Goal: Information Seeking & Learning: Learn about a topic

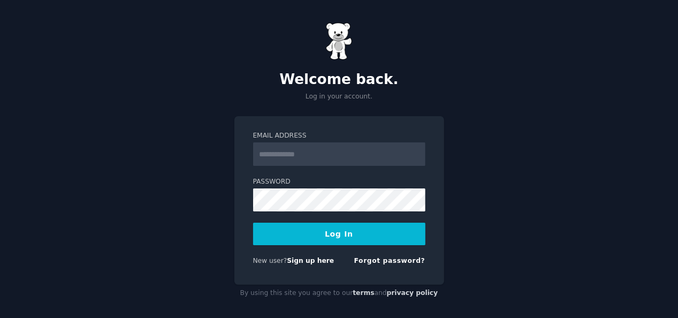
type input "**********"
click at [316, 239] on button "Log In" at bounding box center [339, 234] width 172 height 22
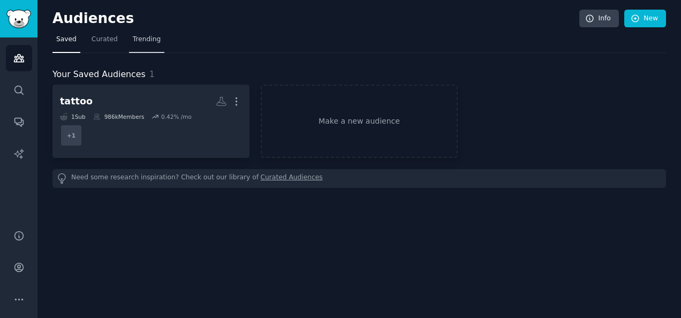
click at [146, 44] on link "Trending" at bounding box center [146, 42] width 35 height 22
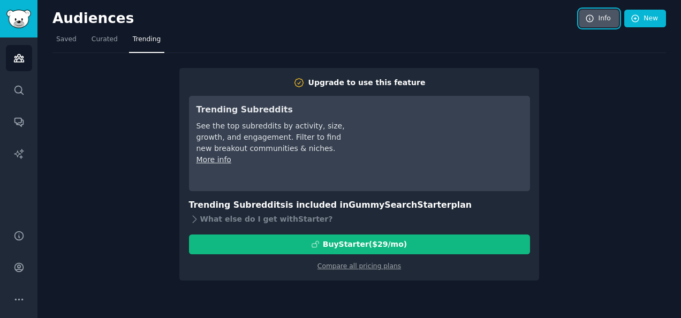
click at [607, 19] on link "Info" at bounding box center [599, 19] width 40 height 18
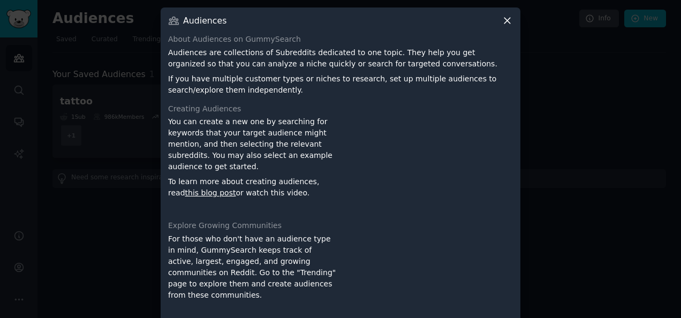
click at [506, 21] on icon at bounding box center [507, 21] width 6 height 6
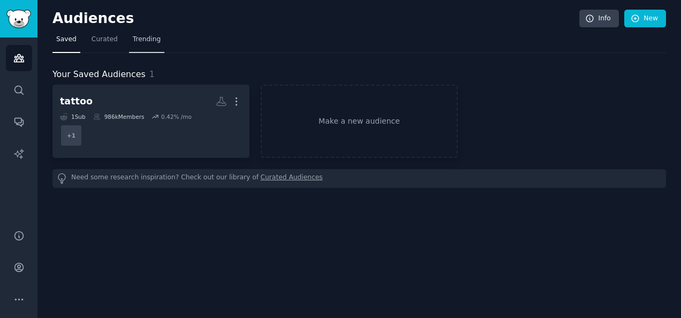
click at [136, 39] on span "Trending" at bounding box center [147, 40] width 28 height 10
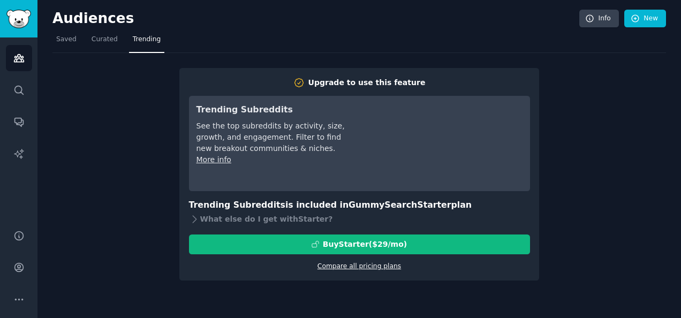
click at [361, 263] on link "Compare all pricing plans" at bounding box center [359, 265] width 84 height 7
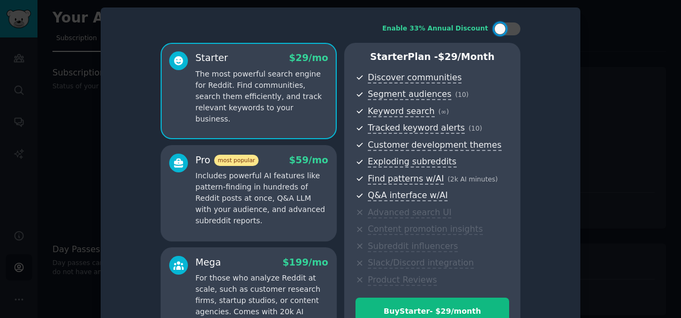
scroll to position [48, 0]
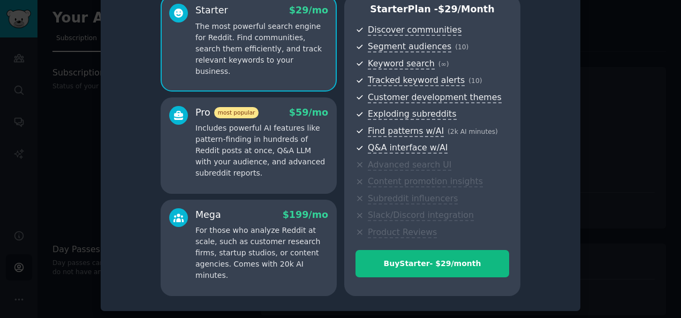
click at [291, 159] on p "Includes powerful AI features like pattern-finding in hundreds of Reddit posts …" at bounding box center [261, 151] width 133 height 56
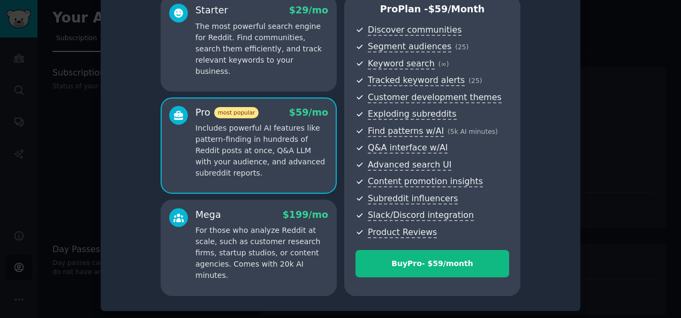
click at [251, 51] on p "The most powerful search engine for Reddit. Find communities, search them effic…" at bounding box center [261, 49] width 133 height 56
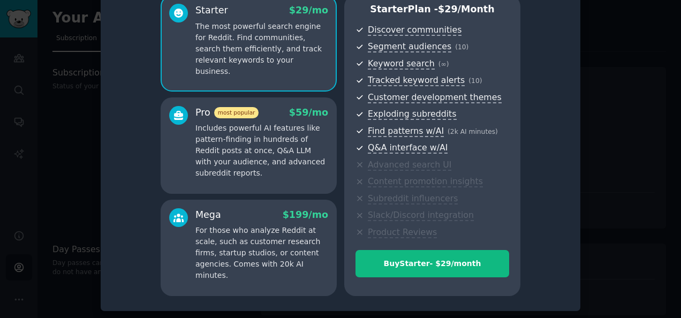
scroll to position [0, 0]
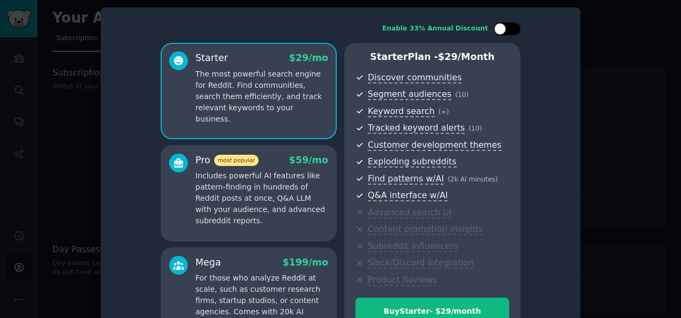
click at [512, 27] on div at bounding box center [512, 28] width 5 height 5
click at [500, 30] on icon at bounding box center [501, 29] width 6 height 6
click at [507, 25] on div at bounding box center [507, 28] width 27 height 13
click at [500, 27] on icon at bounding box center [501, 29] width 6 height 6
checkbox input "false"
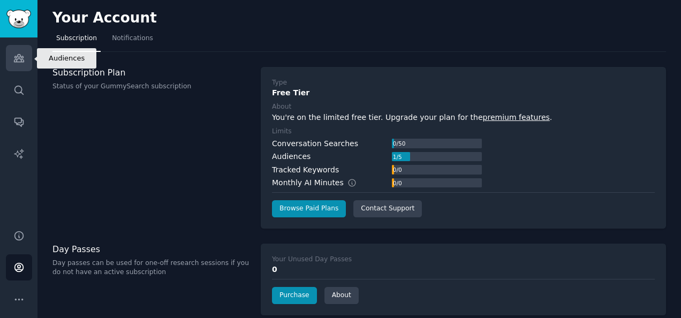
click at [18, 60] on icon "Sidebar" at bounding box center [18, 57] width 11 height 11
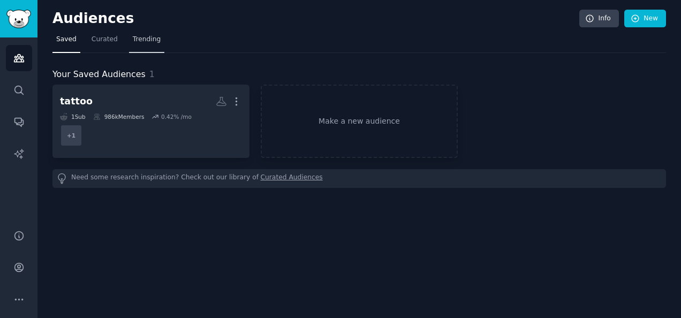
click at [135, 43] on span "Trending" at bounding box center [147, 40] width 28 height 10
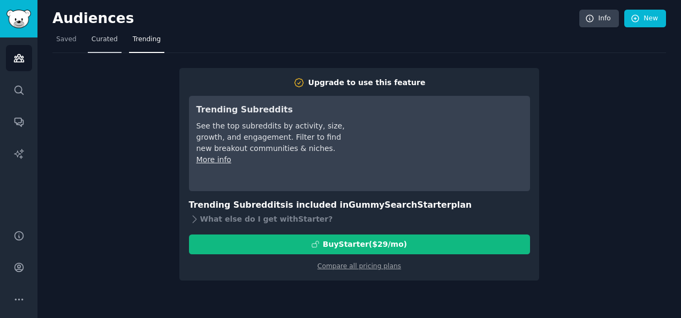
click at [103, 44] on link "Curated" at bounding box center [105, 42] width 34 height 22
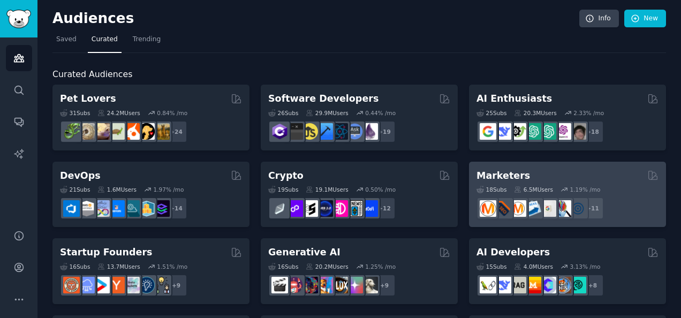
click at [508, 174] on h2 "Marketers" at bounding box center [503, 175] width 54 height 13
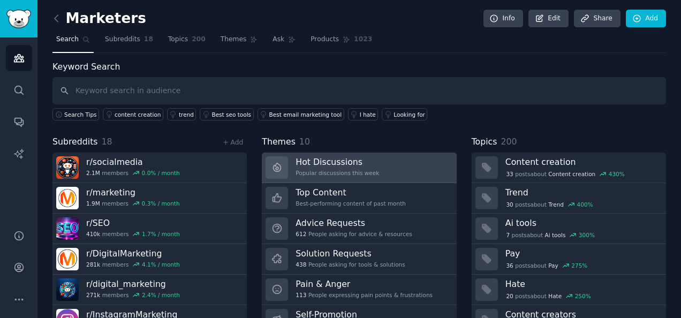
click at [344, 160] on h3 "Hot Discussions" at bounding box center [337, 161] width 84 height 11
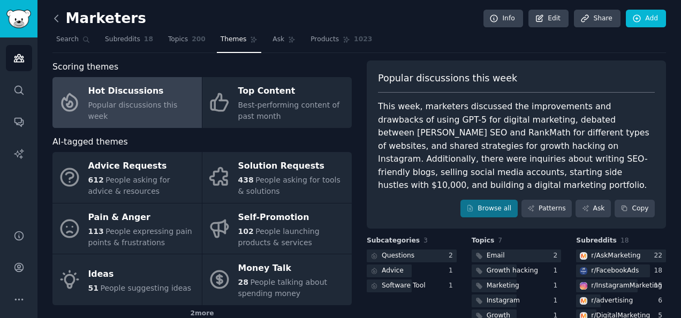
click at [57, 18] on icon at bounding box center [56, 18] width 11 height 11
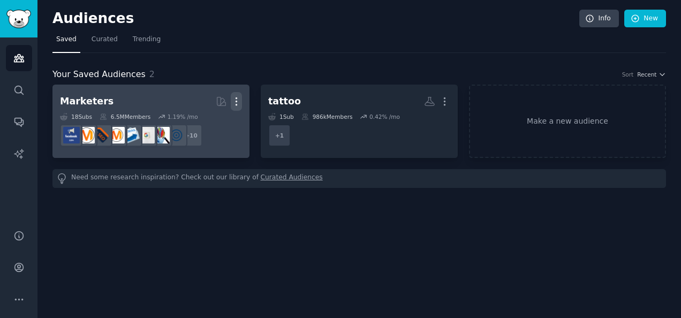
click at [231, 96] on icon "button" at bounding box center [236, 101] width 11 height 11
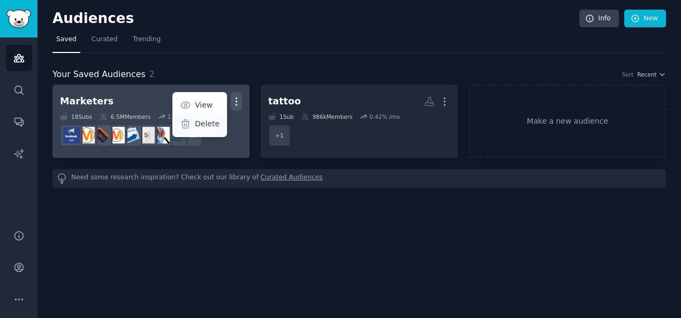
click at [208, 128] on p "Delete" at bounding box center [207, 123] width 25 height 11
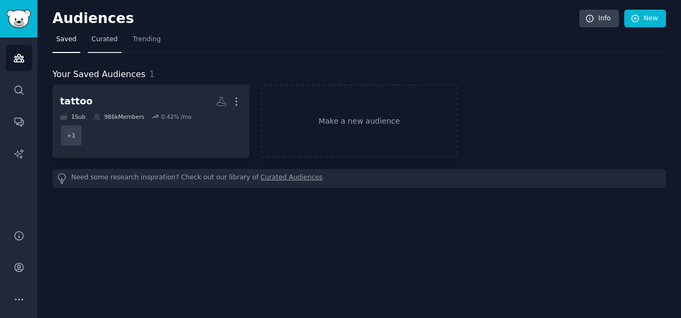
click at [103, 42] on span "Curated" at bounding box center [105, 40] width 26 height 10
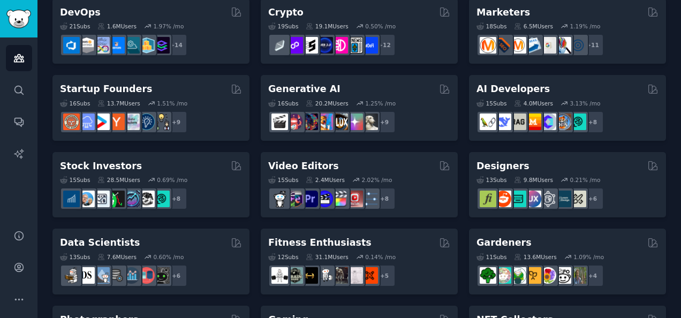
scroll to position [163, 0]
